Goal: Task Accomplishment & Management: Use online tool/utility

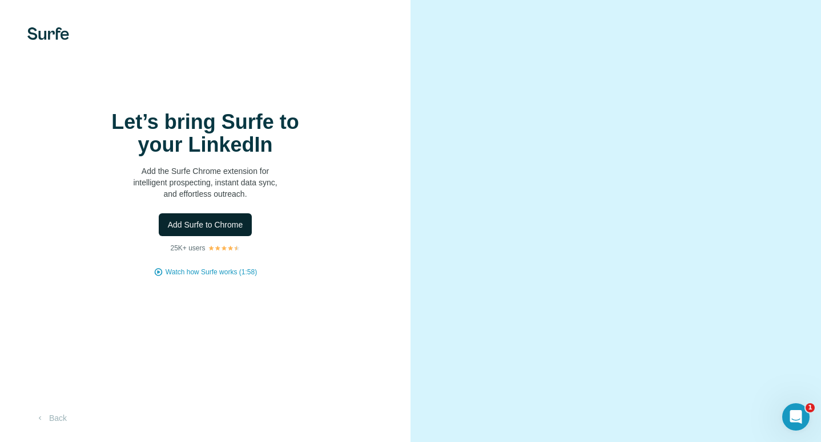
click at [182, 225] on span "Add Surfe to Chrome" at bounding box center [205, 224] width 75 height 11
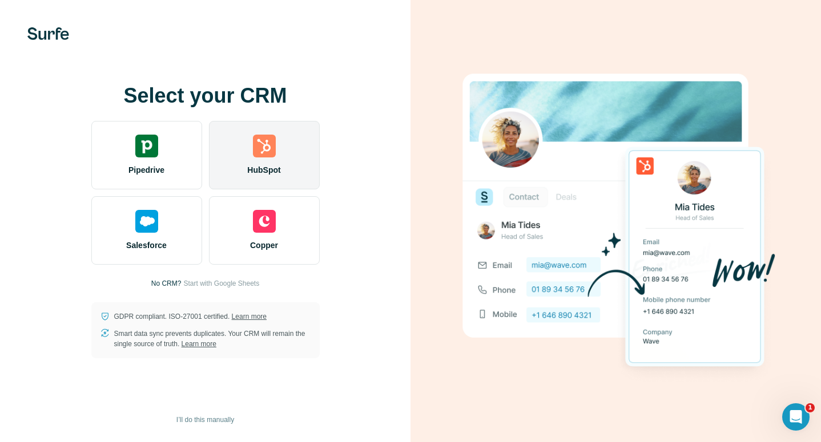
click at [269, 152] on img at bounding box center [264, 146] width 23 height 23
